Goal: Transaction & Acquisition: Register for event/course

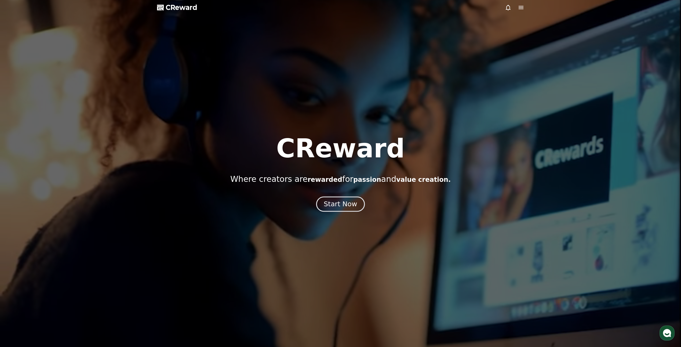
click at [343, 203] on div "Start Now" at bounding box center [340, 203] width 33 height 9
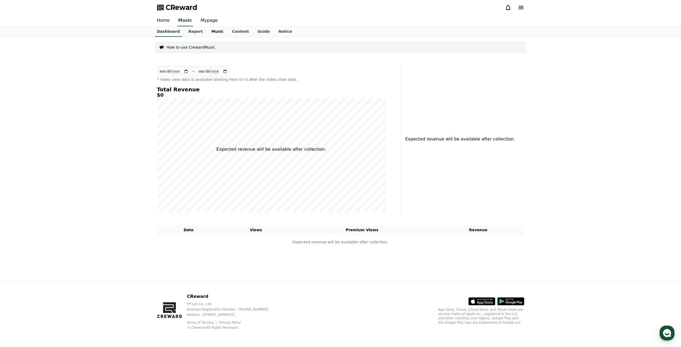
click at [207, 29] on link "Music" at bounding box center [217, 32] width 21 height 10
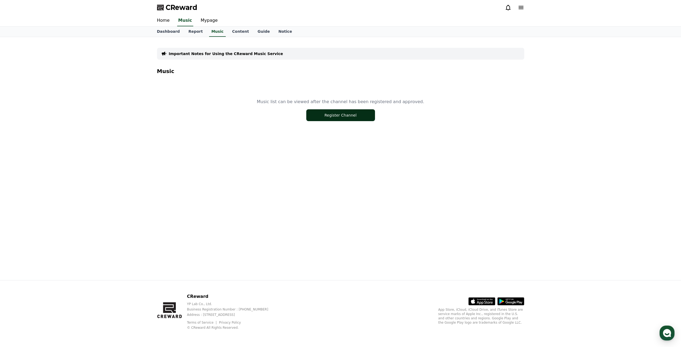
click at [339, 112] on button "Register Channel" at bounding box center [340, 115] width 69 height 12
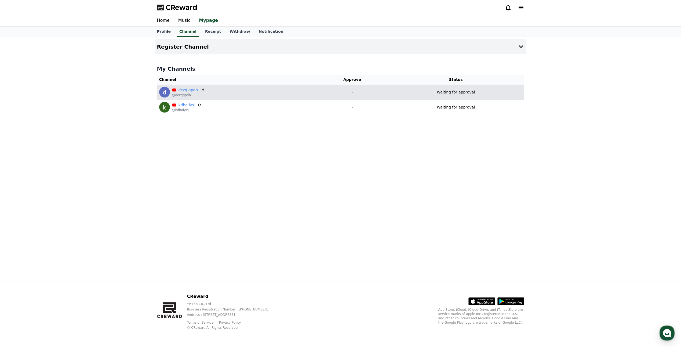
click at [333, 98] on td "-" at bounding box center [352, 92] width 71 height 15
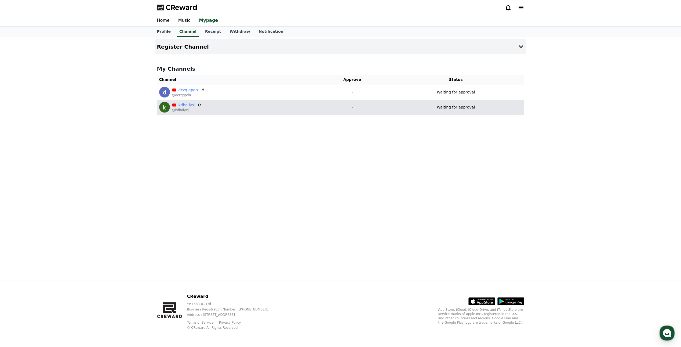
click at [331, 112] on td "-" at bounding box center [352, 107] width 71 height 15
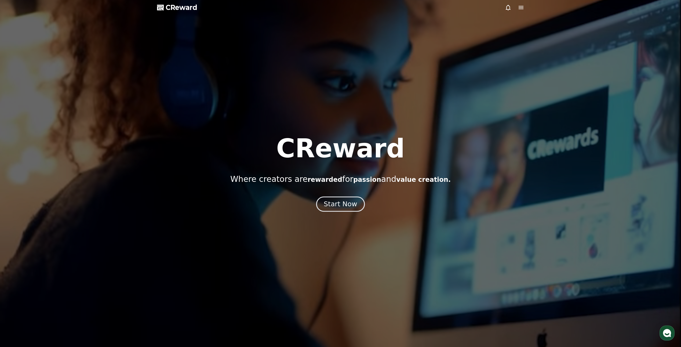
click at [339, 204] on div "Start Now" at bounding box center [340, 203] width 33 height 9
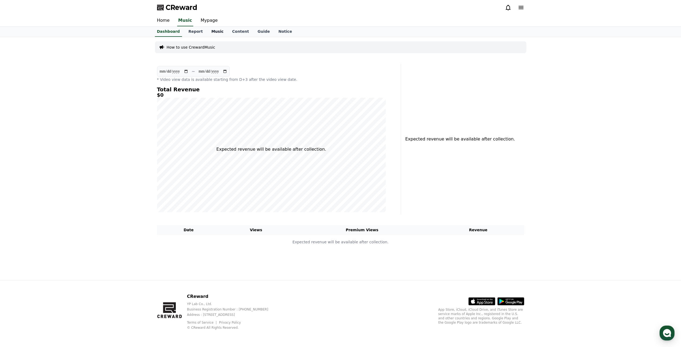
click at [209, 30] on link "Music" at bounding box center [217, 32] width 21 height 10
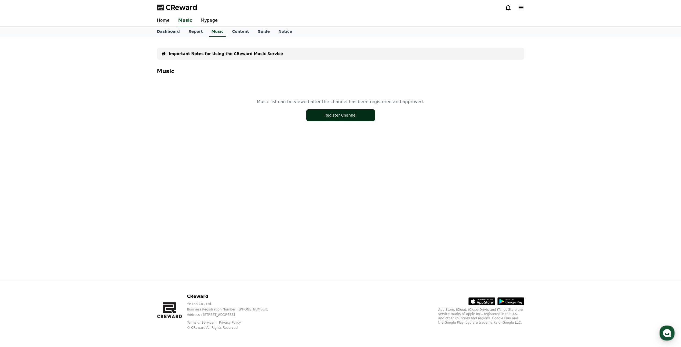
click at [338, 116] on button "Register Channel" at bounding box center [340, 115] width 69 height 12
